Goal: Transaction & Acquisition: Book appointment/travel/reservation

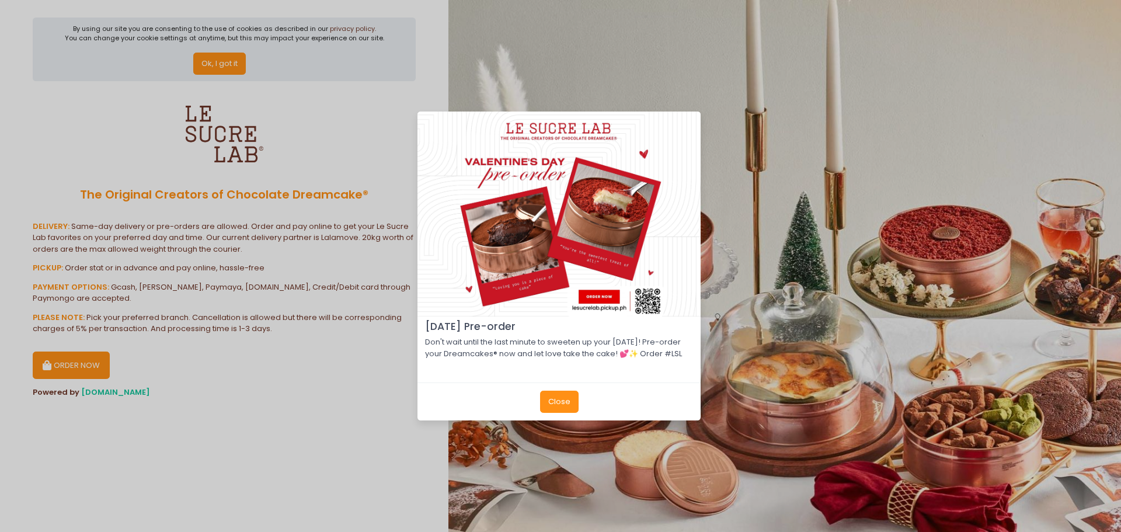
click at [555, 407] on button "Close" at bounding box center [559, 402] width 39 height 22
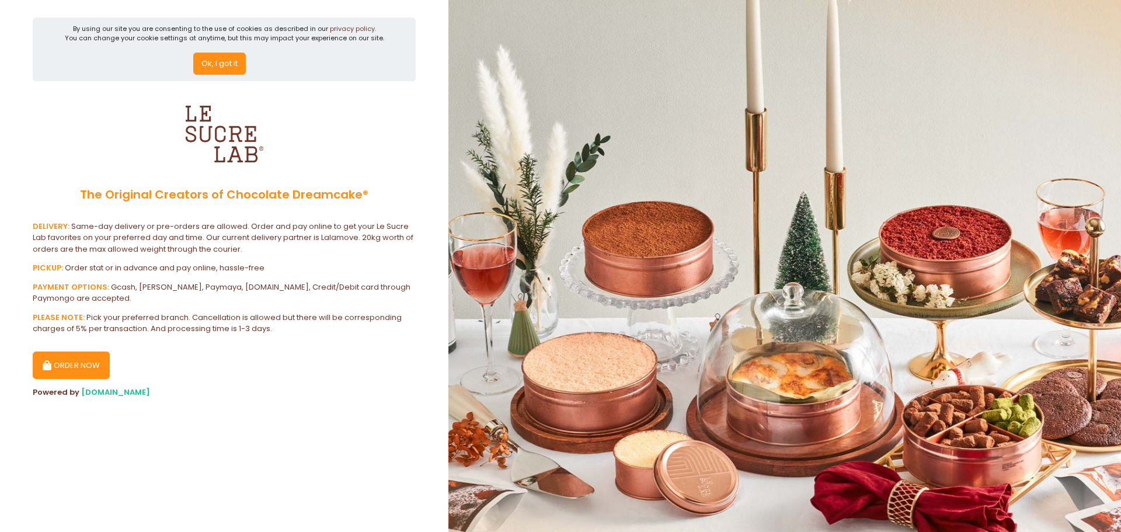
click at [78, 365] on button "ORDER NOW" at bounding box center [71, 365] width 77 height 28
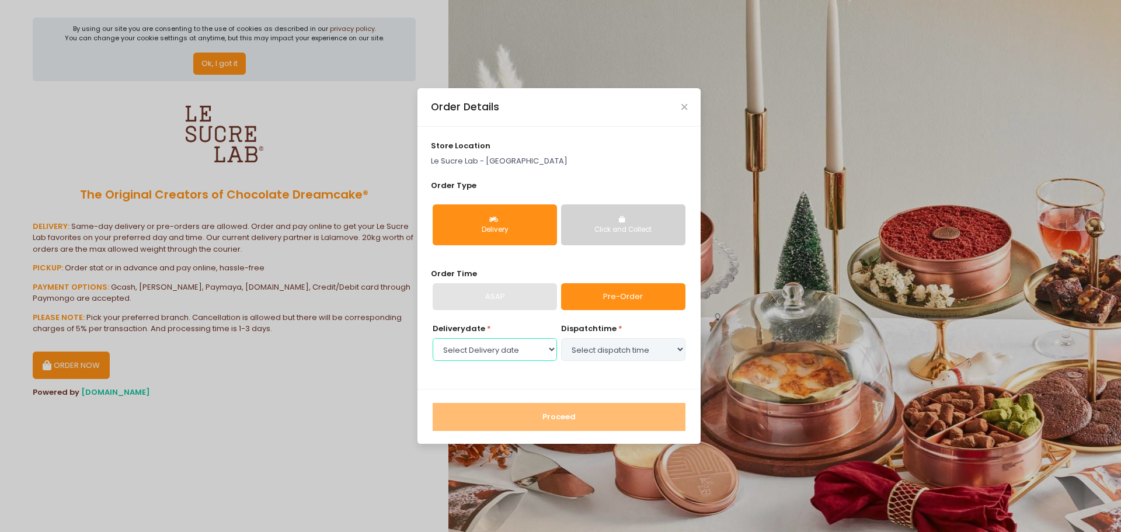
click at [528, 356] on select "Select Delivery date [DATE] [DATE] [DATE] [DATE] [DATE] [DATE] [DATE] [DATE] [D…" at bounding box center [495, 349] width 124 height 22
select select "[DATE]"
click at [433, 338] on select "Select Delivery date [DATE] [DATE] [DATE] [DATE] [DATE] [DATE] [DATE] [DATE] [D…" at bounding box center [495, 349] width 124 height 22
click at [615, 351] on select "Select dispatch time 11:00 AM - 11:30 AM 11:30 AM - 12:00 PM 12:00 PM - 12:30 P…" at bounding box center [623, 349] width 124 height 22
select select "15:00"
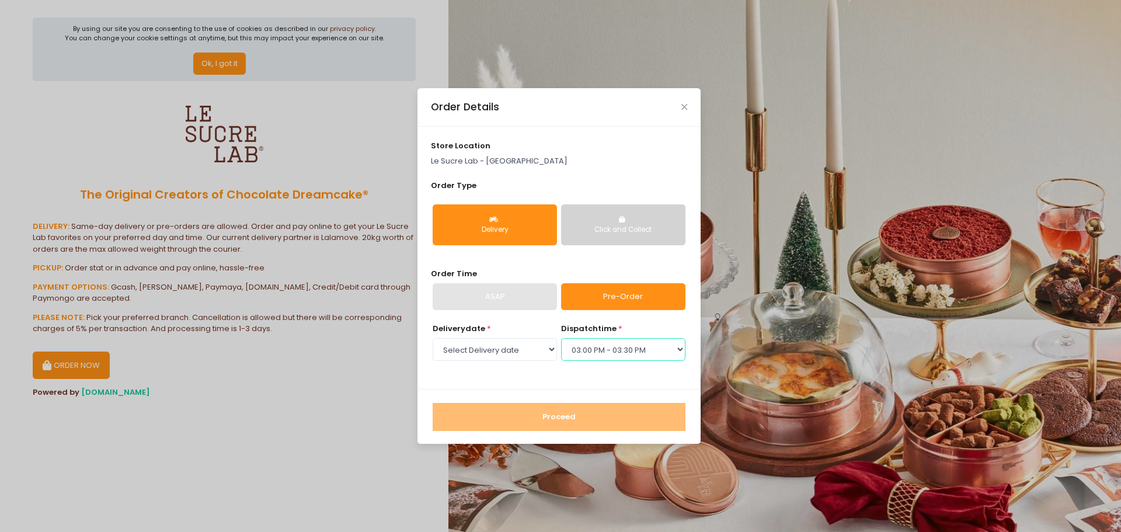
click at [561, 338] on select "Select dispatch time 11:00 AM - 11:30 AM 11:30 AM - 12:00 PM 12:00 PM - 12:30 P…" at bounding box center [623, 349] width 124 height 22
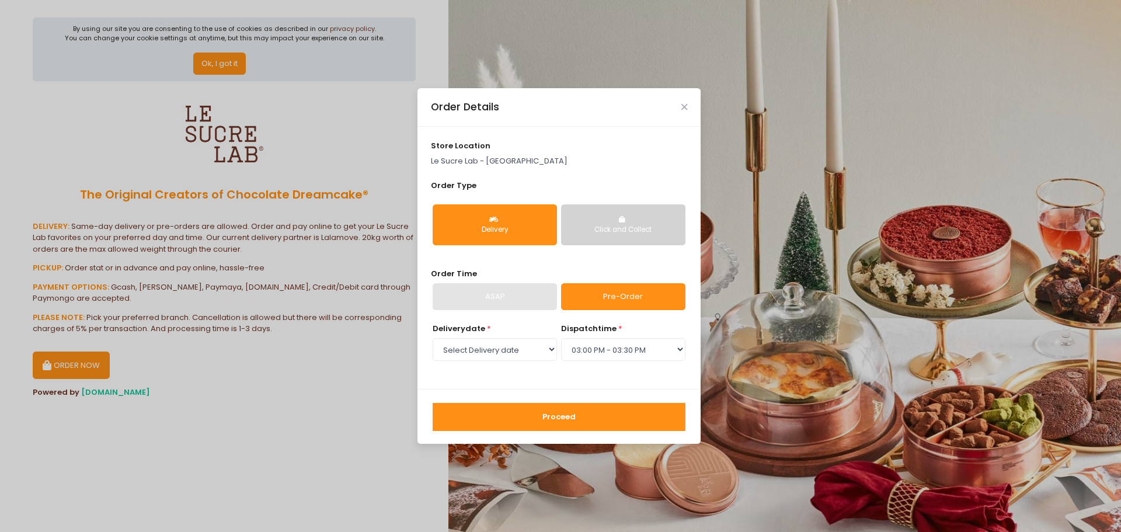
click at [576, 417] on button "Proceed" at bounding box center [559, 417] width 253 height 28
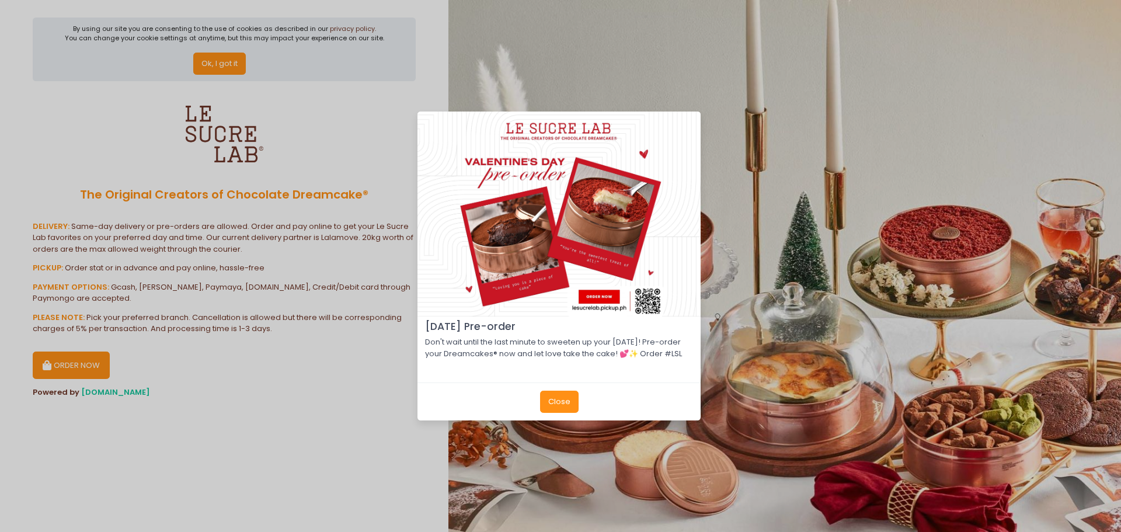
click at [548, 409] on button "Close" at bounding box center [559, 402] width 39 height 22
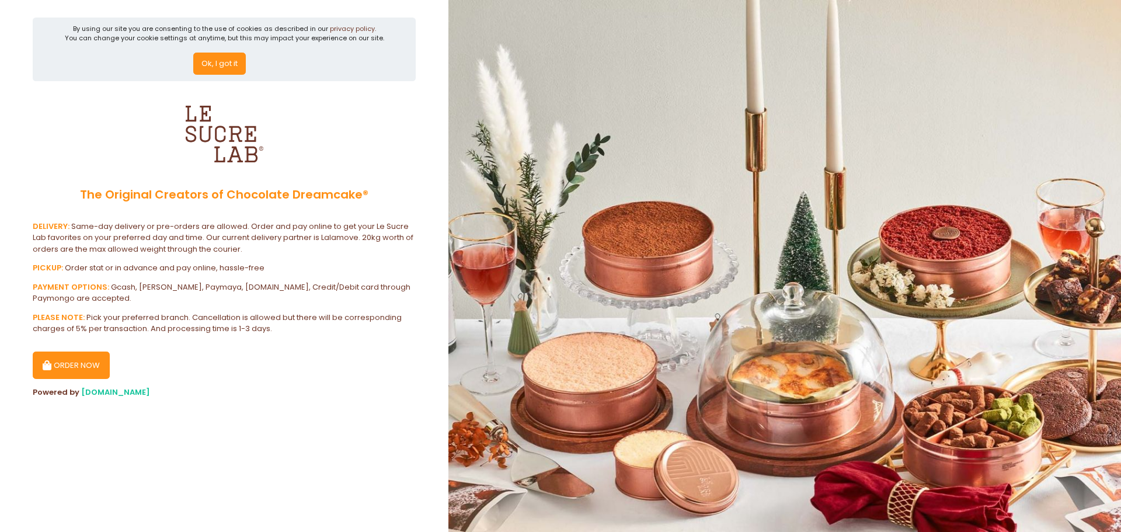
click at [55, 364] on button "ORDER NOW" at bounding box center [71, 365] width 77 height 28
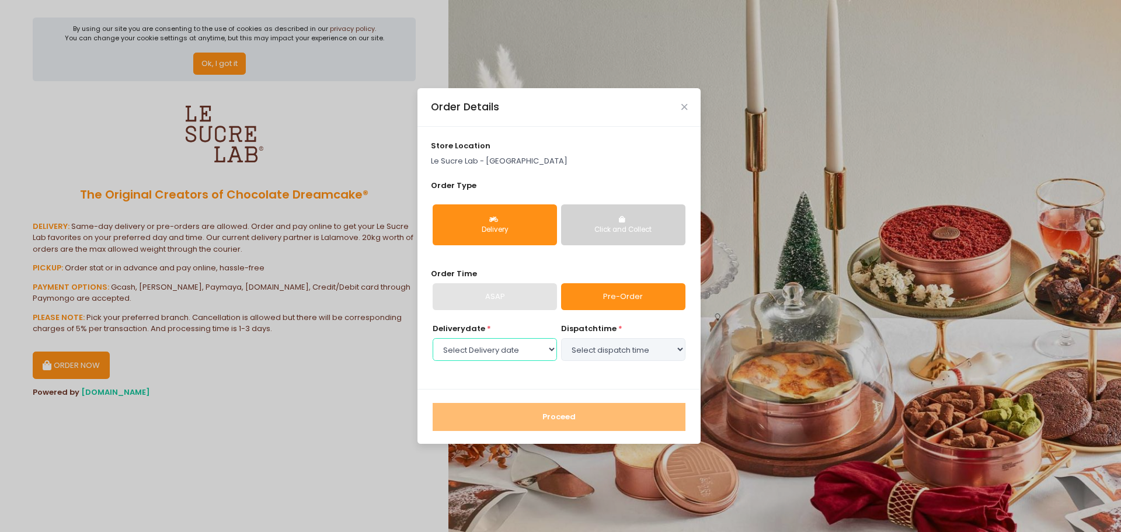
click at [516, 350] on select "Select Delivery date [DATE] [DATE] [DATE] [DATE] [DATE] [DATE] [DATE] [DATE] [D…" at bounding box center [495, 349] width 124 height 22
select select "2025-10-04"
click at [433, 338] on select "Select Delivery date [DATE] [DATE] [DATE] [DATE] [DATE] [DATE] [DATE] [DATE] [D…" at bounding box center [495, 349] width 124 height 22
click at [612, 355] on select "Select dispatch time 11:00 AM - 11:30 AM 11:30 AM - 12:00 PM 12:00 PM - 12:30 P…" at bounding box center [623, 349] width 124 height 22
select select "11:00"
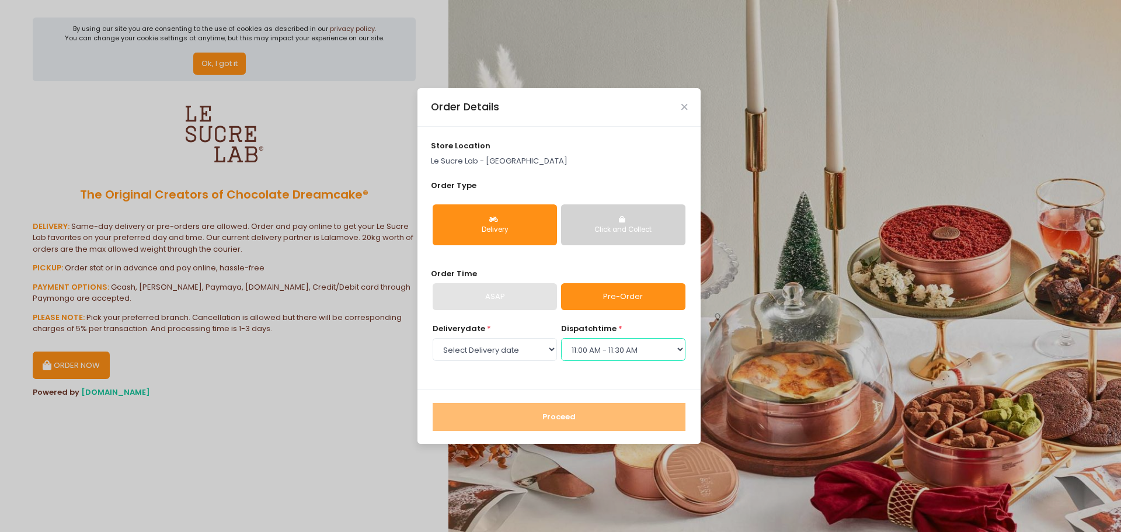
click at [561, 338] on select "Select dispatch time 11:00 AM - 11:30 AM 11:30 AM - 12:00 PM 12:00 PM - 12:30 P…" at bounding box center [623, 349] width 124 height 22
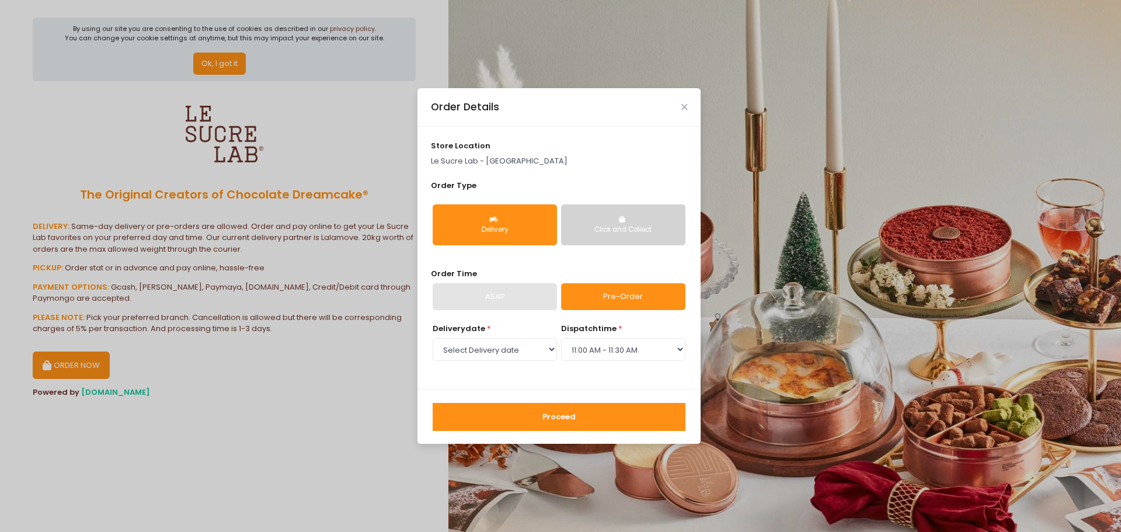
click at [604, 410] on button "Proceed" at bounding box center [559, 417] width 253 height 28
